Goal: Task Accomplishment & Management: Complete application form

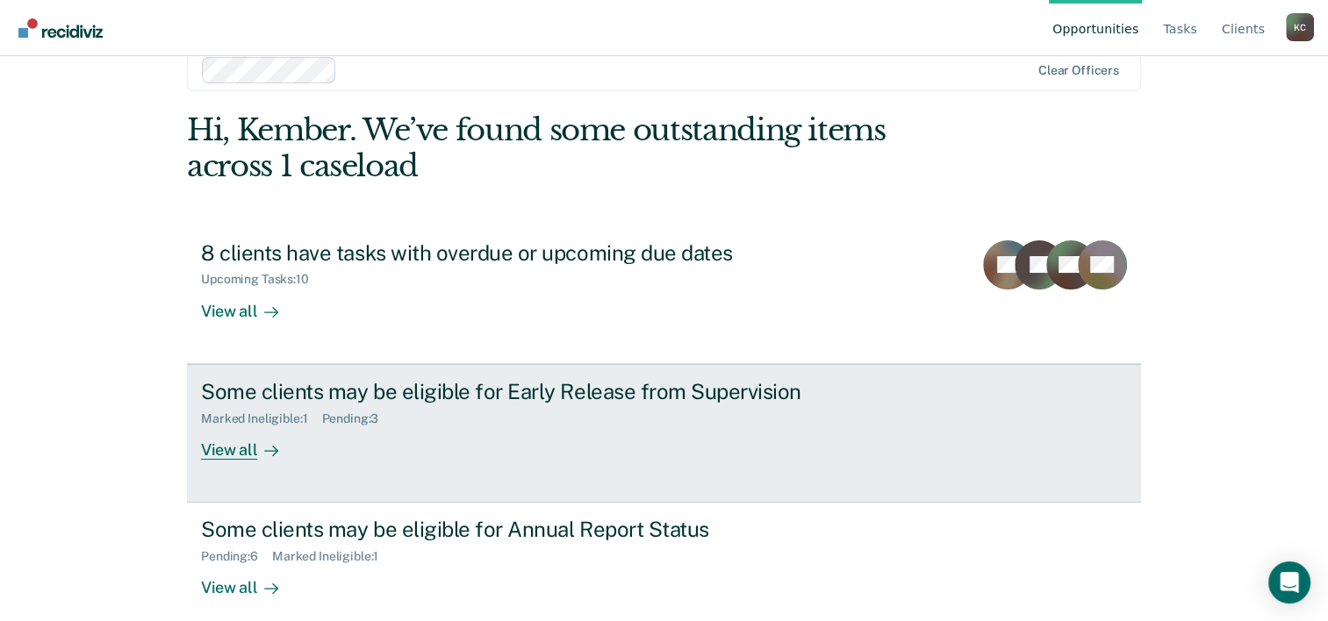
scroll to position [54, 0]
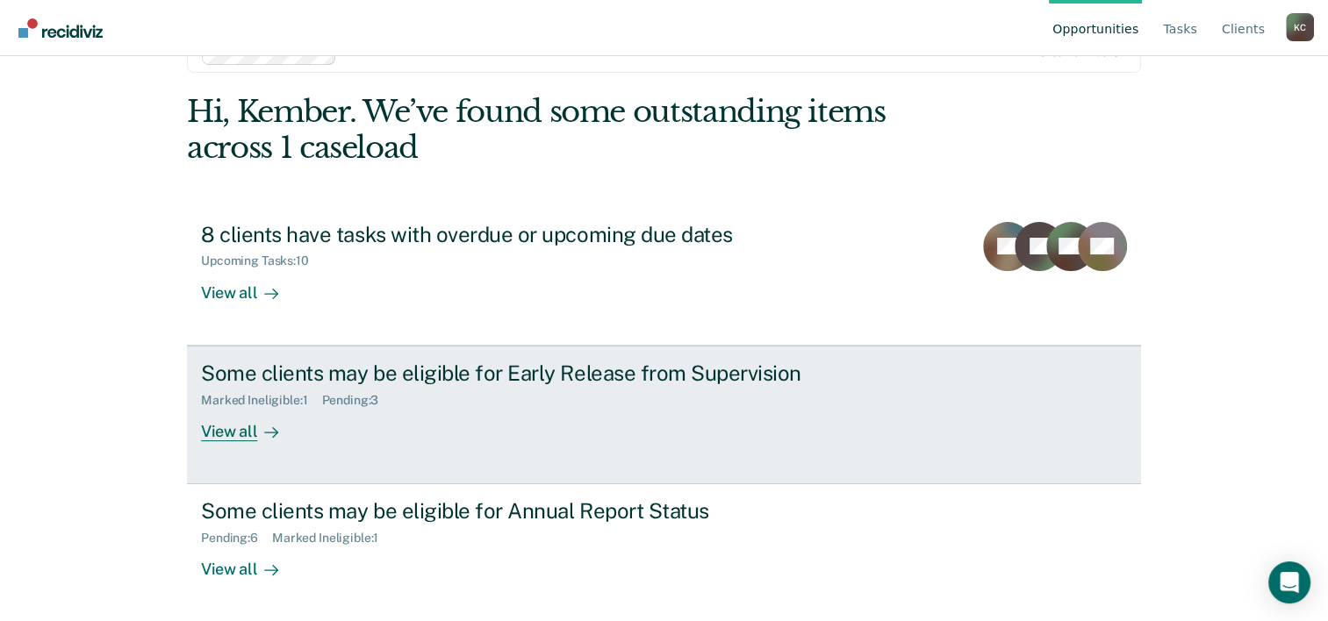
click at [706, 445] on link "Some clients may be eligible for Early Release from Supervision Marked Ineligib…" at bounding box center [664, 415] width 954 height 139
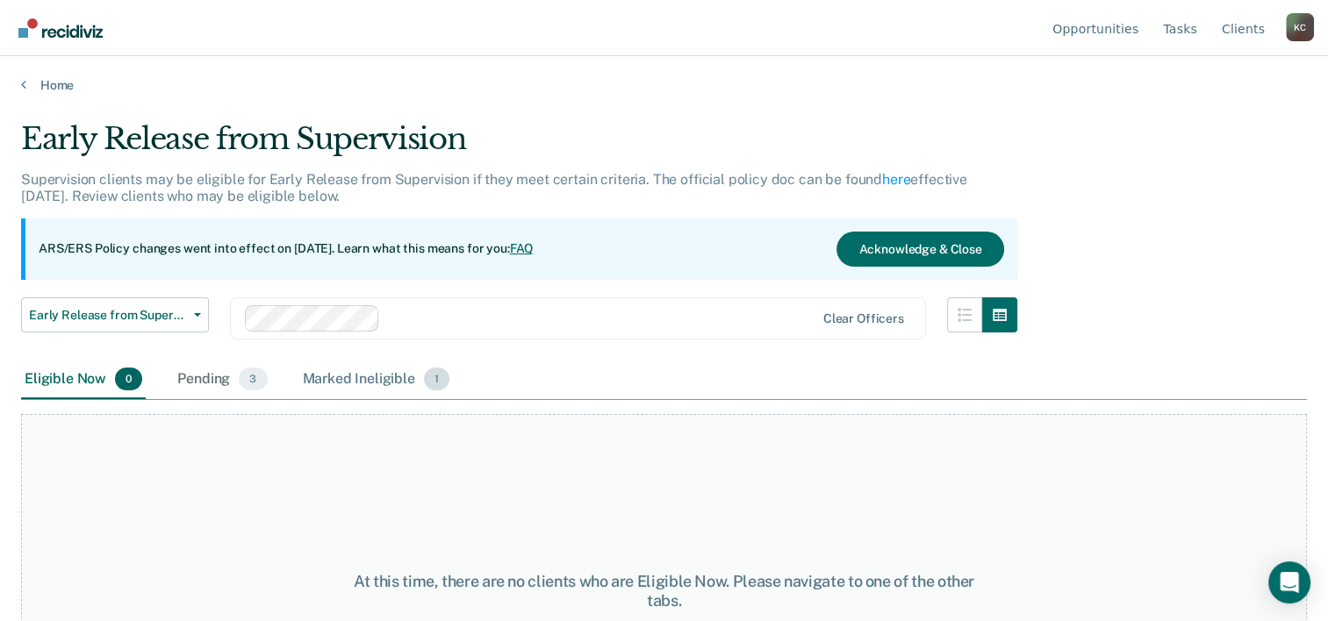
click at [334, 380] on div "Marked Ineligible 1" at bounding box center [376, 380] width 154 height 39
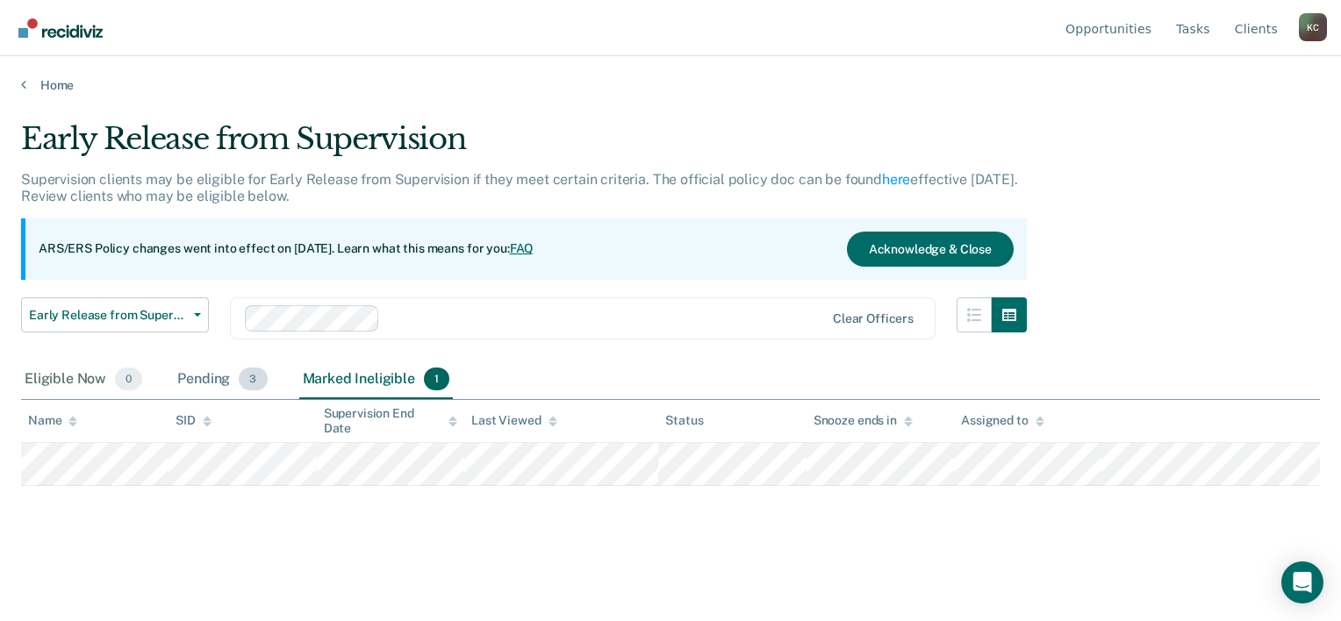
click at [225, 371] on div "Pending 3" at bounding box center [222, 380] width 97 height 39
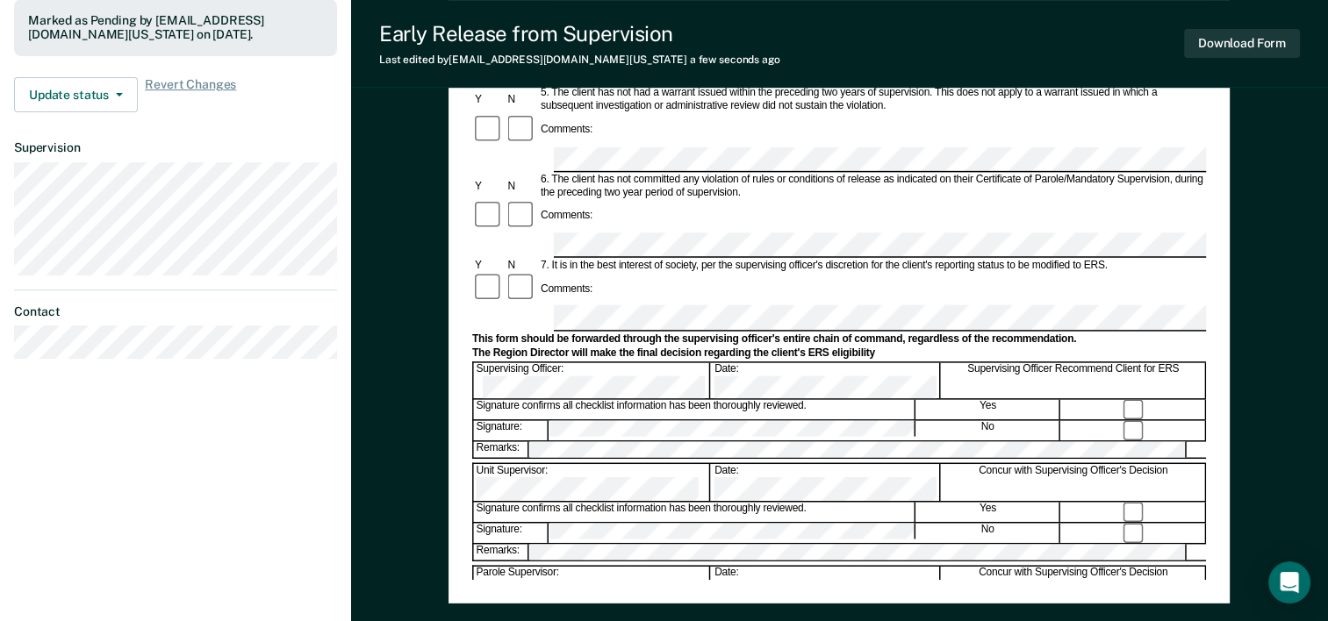
scroll to position [591, 0]
